Goal: Task Accomplishment & Management: Manage account settings

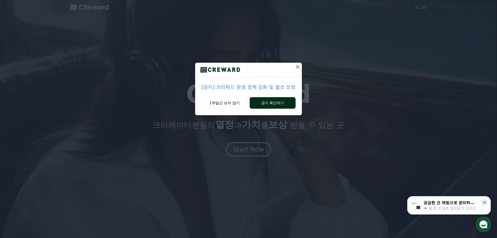
click at [264, 103] on button "공지 확인하기" at bounding box center [273, 102] width 46 height 11
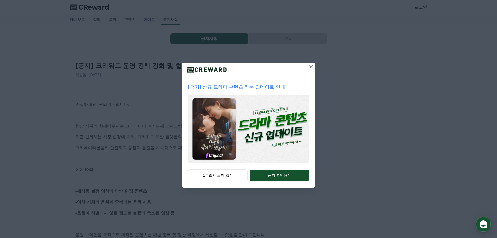
click at [313, 65] on icon at bounding box center [311, 67] width 6 height 6
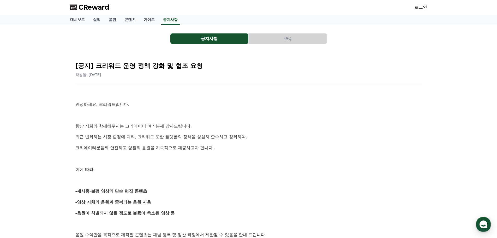
click at [420, 10] on div "로그인" at bounding box center [421, 7] width 13 height 8
click at [423, 5] on link "로그인" at bounding box center [421, 7] width 13 height 6
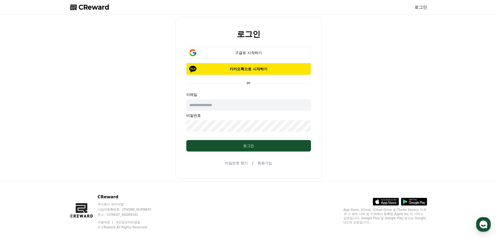
drag, startPoint x: 217, startPoint y: 101, endPoint x: 219, endPoint y: 109, distance: 8.0
click at [217, 101] on input "text" at bounding box center [248, 104] width 125 height 11
drag, startPoint x: 116, startPoint y: 156, endPoint x: 119, endPoint y: 154, distance: 3.8
click at [117, 155] on div "로그인 구글로 시작하기 카카오톡으로 시작하기 or 이메일 비밀번호 로그인 비밀번호 찾기 | 회원가입" at bounding box center [248, 98] width 361 height 162
click at [203, 106] on input "text" at bounding box center [248, 104] width 125 height 11
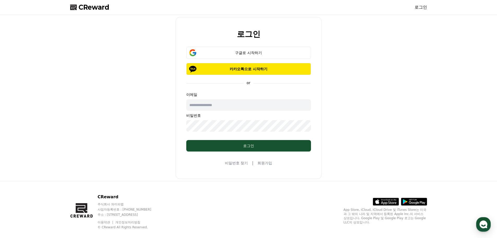
click at [207, 102] on input "text" at bounding box center [248, 104] width 125 height 11
type input "**********"
drag, startPoint x: 124, startPoint y: 141, endPoint x: 180, endPoint y: 133, distance: 56.9
click at [124, 140] on div "**********" at bounding box center [248, 98] width 361 height 162
drag, startPoint x: 230, startPoint y: 109, endPoint x: 233, endPoint y: 106, distance: 4.5
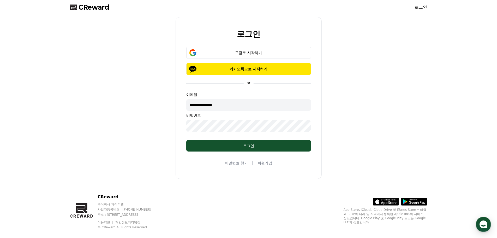
click at [230, 109] on input "**********" at bounding box center [248, 104] width 125 height 11
drag, startPoint x: 236, startPoint y: 106, endPoint x: 142, endPoint y: 110, distance: 93.7
click at [142, 110] on div "**********" at bounding box center [248, 98] width 361 height 162
click at [229, 48] on button "구글로 시작하기" at bounding box center [248, 53] width 125 height 12
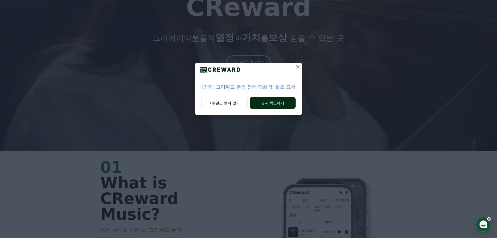
click at [273, 106] on button "공지 확인하기" at bounding box center [273, 102] width 46 height 11
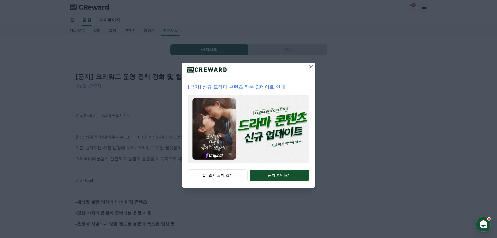
click at [311, 66] on icon at bounding box center [311, 67] width 6 height 6
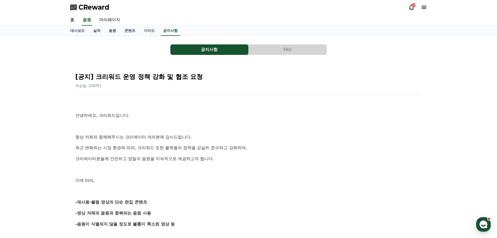
click at [412, 9] on icon at bounding box center [411, 7] width 6 height 6
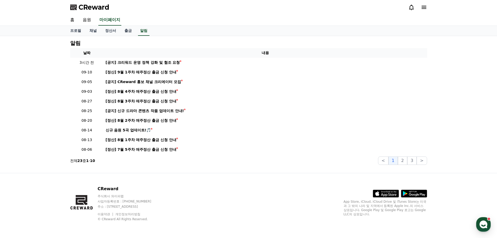
click at [423, 6] on icon at bounding box center [424, 7] width 5 height 3
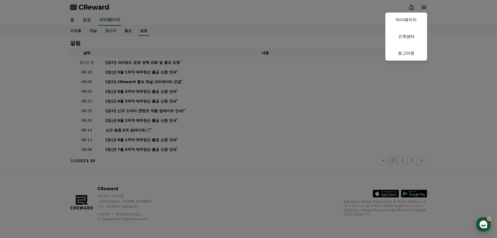
click at [134, 50] on button "close" at bounding box center [248, 119] width 497 height 238
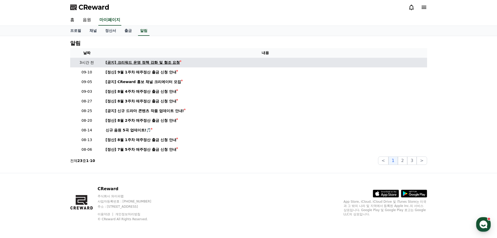
click at [131, 61] on div "[공지] 크리워드 운영 정책 강화 및 협조 요청" at bounding box center [143, 62] width 74 height 5
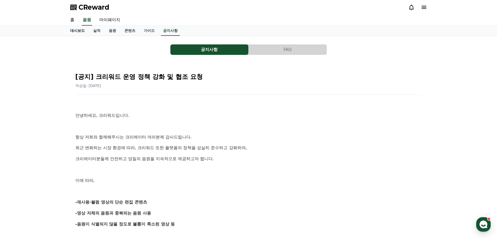
click at [83, 29] on link "대시보드" at bounding box center [77, 31] width 23 height 10
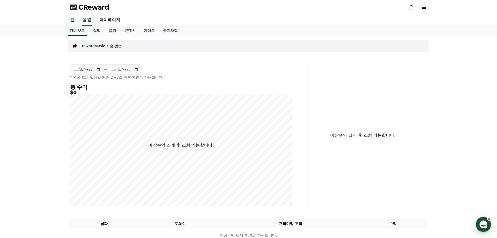
click at [96, 32] on link "실적" at bounding box center [97, 31] width 16 height 10
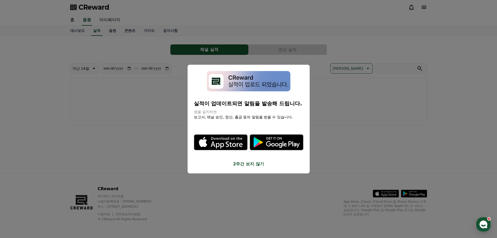
click at [112, 22] on button "close modal" at bounding box center [248, 119] width 497 height 238
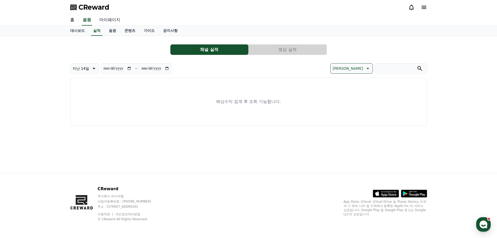
click at [119, 19] on link "마이페이지" at bounding box center [109, 20] width 29 height 11
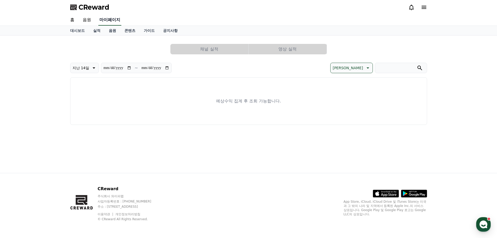
select select "**********"
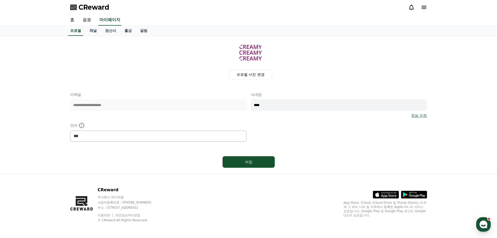
click at [71, 18] on link "홈" at bounding box center [72, 20] width 13 height 11
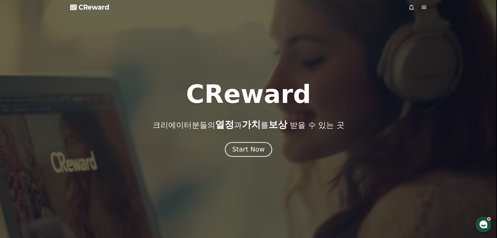
click at [252, 147] on div "Start Now" at bounding box center [248, 149] width 32 height 9
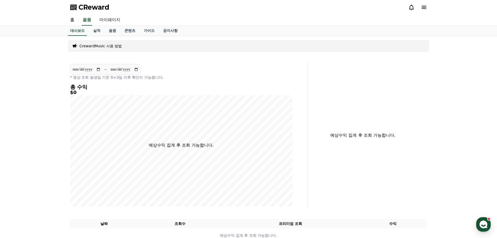
click at [112, 21] on link "마이페이지" at bounding box center [109, 20] width 29 height 11
select select "**********"
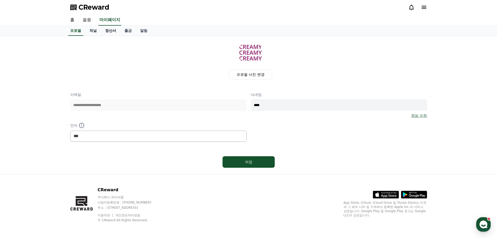
click at [106, 32] on link "정산서" at bounding box center [110, 31] width 19 height 10
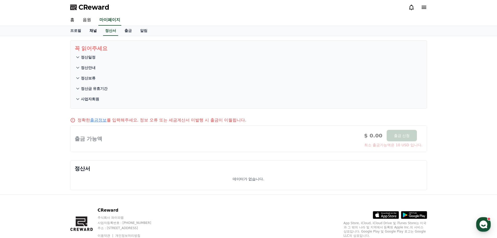
click at [91, 31] on link "채널" at bounding box center [93, 31] width 16 height 10
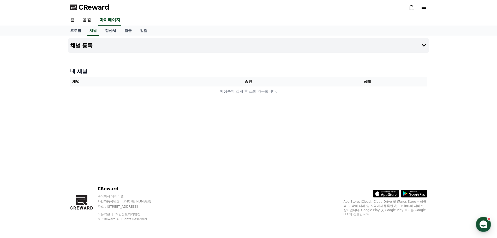
click at [423, 5] on icon at bounding box center [424, 7] width 6 height 6
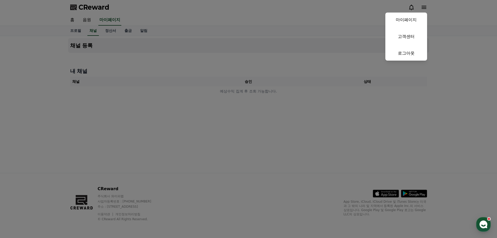
click at [93, 22] on button "close" at bounding box center [248, 119] width 497 height 238
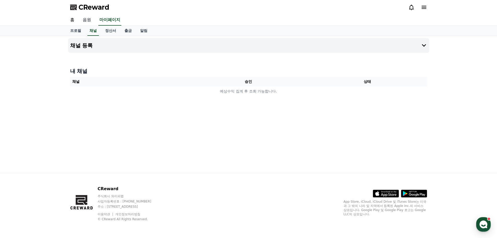
click at [90, 19] on link "음원" at bounding box center [87, 20] width 17 height 11
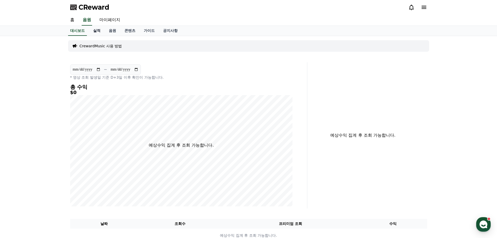
click at [98, 29] on link "실적" at bounding box center [97, 31] width 16 height 10
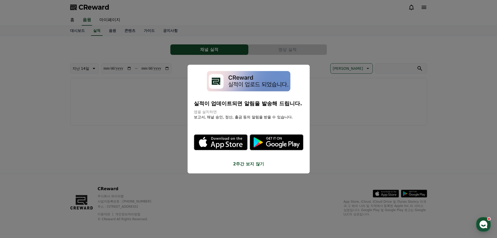
drag, startPoint x: 112, startPoint y: 31, endPoint x: 207, endPoint y: 53, distance: 97.8
click at [112, 31] on button "close modal" at bounding box center [248, 119] width 497 height 238
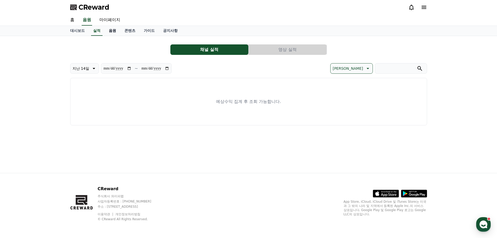
click at [112, 33] on link "음원" at bounding box center [113, 31] width 16 height 10
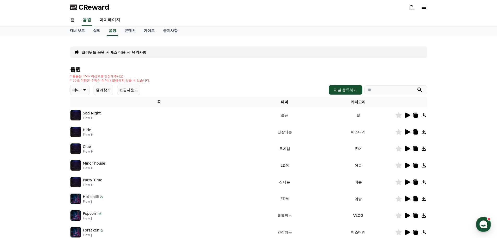
click at [405, 148] on icon at bounding box center [407, 148] width 6 height 6
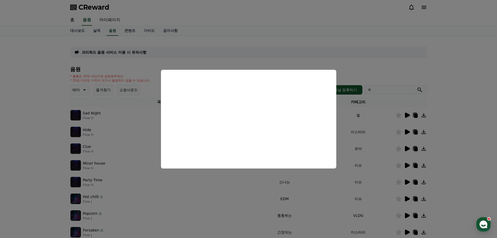
click at [336, 188] on button "close modal" at bounding box center [248, 119] width 497 height 238
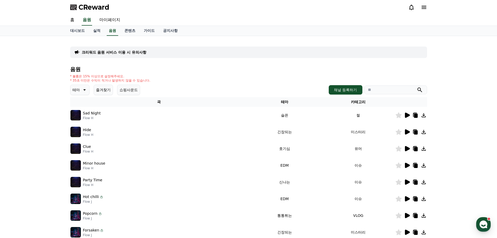
click at [408, 165] on icon at bounding box center [407, 165] width 5 height 5
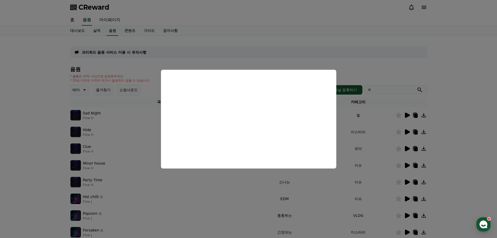
click at [216, 180] on button "close modal" at bounding box center [248, 119] width 497 height 238
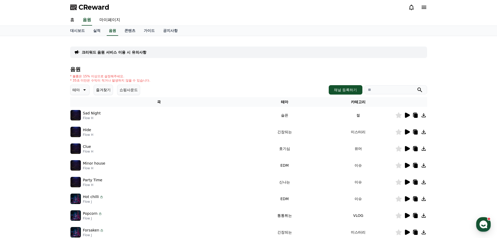
click at [416, 166] on icon at bounding box center [416, 166] width 4 height 4
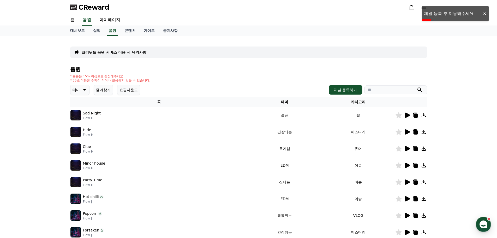
click at [389, 93] on input "search" at bounding box center [395, 89] width 63 height 9
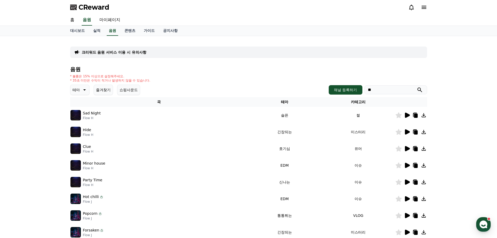
click at [417, 87] on button "submit" at bounding box center [420, 90] width 6 height 6
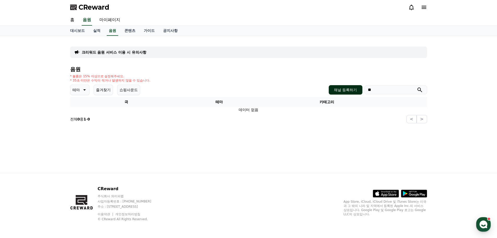
drag, startPoint x: 380, startPoint y: 90, endPoint x: 339, endPoint y: 86, distance: 41.7
click at [339, 86] on div "채널 등록하기 **" at bounding box center [378, 89] width 98 height 9
type input "*"
click at [417, 87] on button "submit" at bounding box center [420, 90] width 6 height 6
click at [86, 90] on icon at bounding box center [84, 90] width 6 height 6
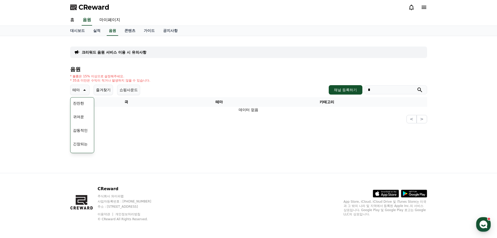
scroll to position [215, 0]
click at [78, 144] on button "코믹한" at bounding box center [78, 146] width 15 height 11
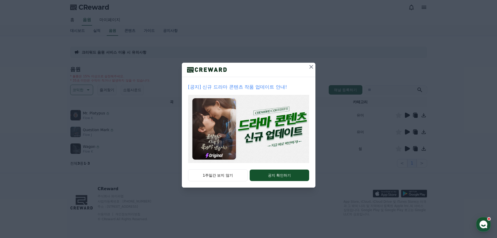
click at [312, 67] on icon at bounding box center [311, 67] width 6 height 6
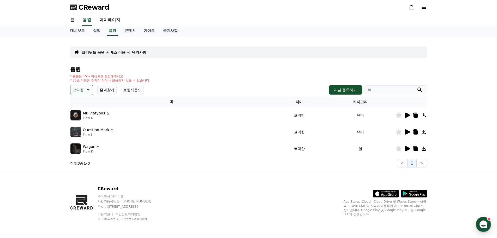
click at [89, 113] on p "Mr. Platypus" at bounding box center [94, 112] width 22 height 5
click at [407, 116] on icon at bounding box center [407, 114] width 5 height 5
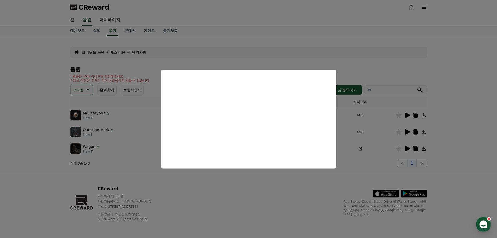
click at [277, 191] on button "close modal" at bounding box center [248, 119] width 497 height 238
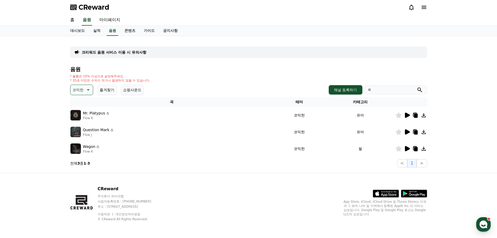
click at [408, 130] on icon at bounding box center [407, 132] width 6 height 6
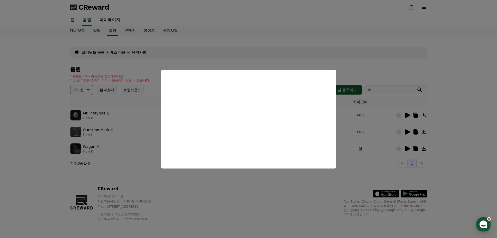
drag, startPoint x: 241, startPoint y: 197, endPoint x: 385, endPoint y: 139, distance: 155.4
click at [242, 197] on button "close modal" at bounding box center [248, 119] width 497 height 238
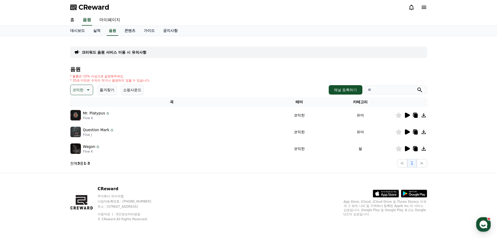
click at [415, 133] on icon at bounding box center [416, 132] width 4 height 4
click at [406, 131] on icon at bounding box center [407, 131] width 5 height 5
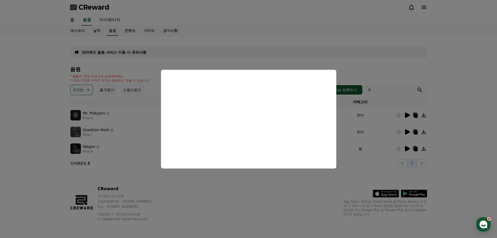
click at [248, 180] on button "close modal" at bounding box center [248, 119] width 497 height 238
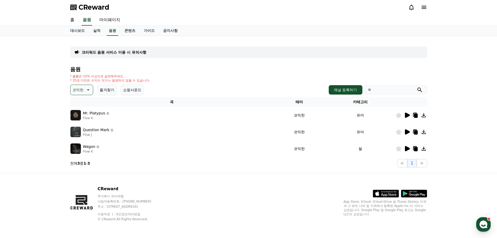
click at [417, 129] on icon at bounding box center [415, 132] width 6 height 6
click at [424, 9] on icon at bounding box center [424, 7] width 6 height 6
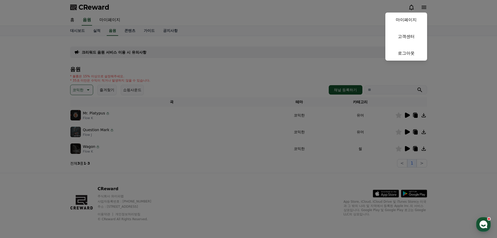
click at [413, 49] on link "로그아웃" at bounding box center [406, 53] width 42 height 15
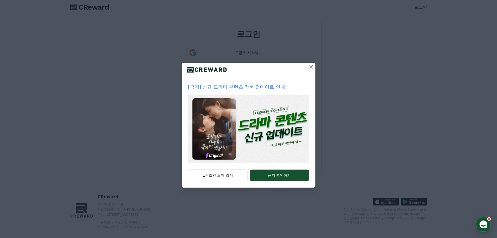
click at [308, 67] on icon at bounding box center [311, 67] width 6 height 6
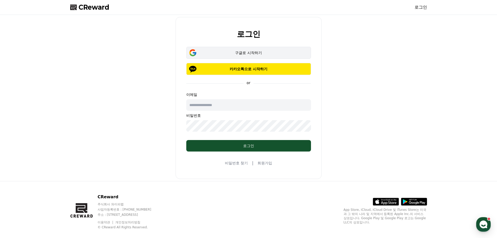
click at [263, 51] on div "구글로 시작하기" at bounding box center [249, 52] width 110 height 5
